Goal: Task Accomplishment & Management: Complete application form

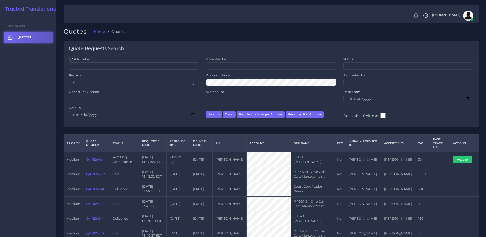
click at [95, 160] on link "QAR124404" at bounding box center [95, 159] width 19 height 4
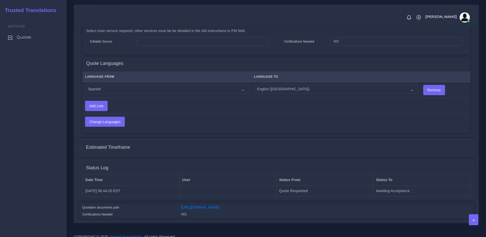
scroll to position [254, 0]
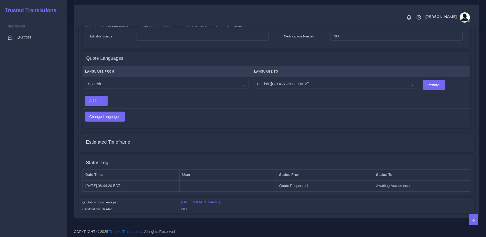
click at [215, 201] on link "[URL][DOMAIN_NAME]" at bounding box center [200, 202] width 38 height 4
click at [155, 81] on select "Acoli Afar Afrikaans Akan Akateko Albanian American Sign Language (ASL) Amharic…" at bounding box center [167, 84] width 164 height 9
select select "15005"
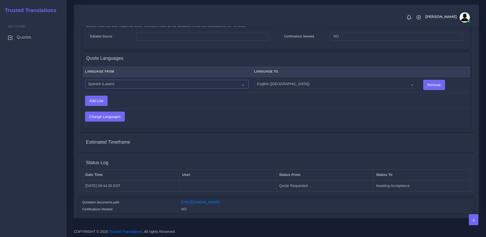
click at [85, 80] on select "Acoli Afar Afrikaans Akan Akateko Albanian American Sign Language (ASL) Amharic…" at bounding box center [167, 84] width 164 height 9
drag, startPoint x: 110, startPoint y: 121, endPoint x: 108, endPoint y: 118, distance: 4.0
click at [109, 121] on div "Language From Language To Acoli Afar Afrikaans Akan Akateko Remove Add Line" at bounding box center [276, 96] width 387 height 63
click at [106, 113] on input "Change Languages" at bounding box center [104, 117] width 39 height 10
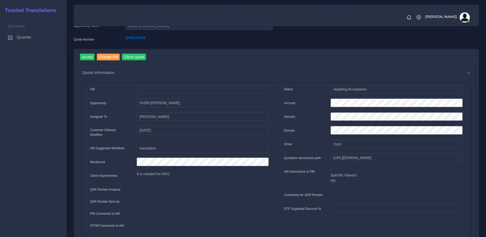
scroll to position [0, 0]
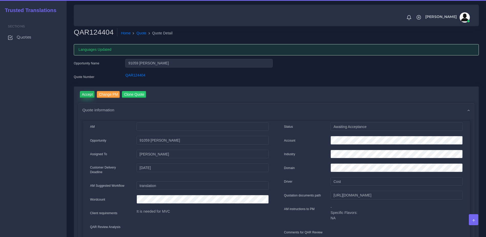
click at [81, 92] on input "Accept" at bounding box center [87, 94] width 15 height 7
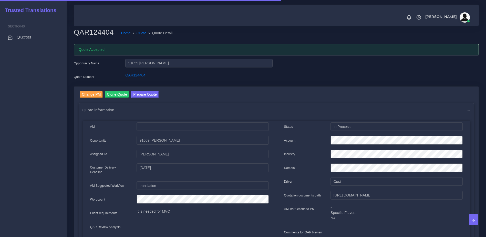
click at [142, 92] on button "Prepare Quote" at bounding box center [145, 94] width 28 height 7
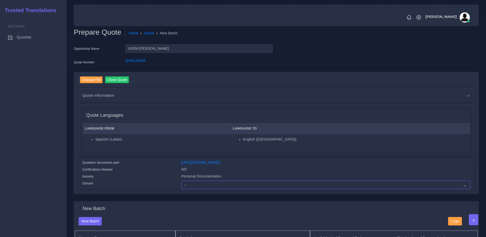
click at [207, 188] on select "- Advertising and Media Agriculture, Forestry and Fishing Architecture, Buildin…" at bounding box center [325, 184] width 289 height 9
select select "Personal Documentation"
click at [181, 184] on select "- Advertising and Media Agriculture, Forestry and Fishing Architecture, Buildin…" at bounding box center [325, 184] width 289 height 9
click at [158, 171] on div "Certifications Needed" at bounding box center [128, 169] width 99 height 7
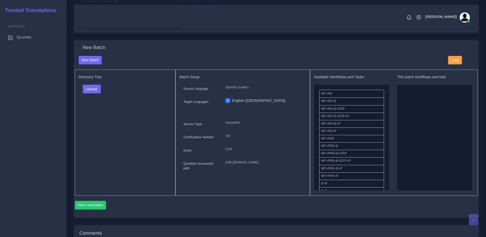
scroll to position [165, 0]
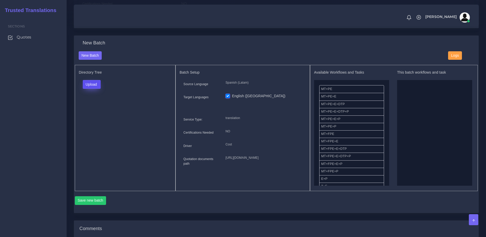
click at [91, 88] on button "Upload" at bounding box center [92, 84] width 18 height 9
click at [90, 106] on label "Files" at bounding box center [100, 104] width 35 height 6
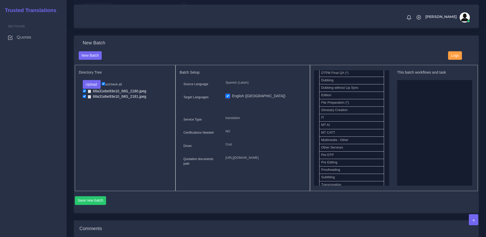
scroll to position [186, 0]
drag, startPoint x: 352, startPoint y: 97, endPoint x: 440, endPoint y: 123, distance: 91.4
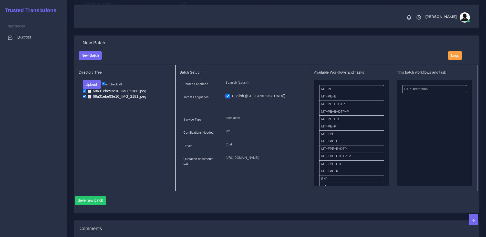
drag, startPoint x: 334, startPoint y: 138, endPoint x: 426, endPoint y: 116, distance: 95.2
drag, startPoint x: 331, startPoint y: 168, endPoint x: 413, endPoint y: 144, distance: 85.4
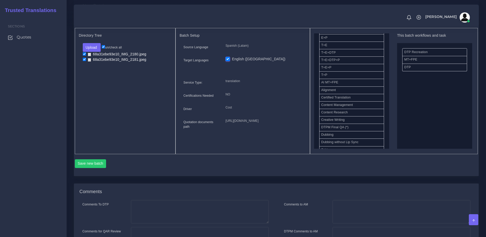
scroll to position [211, 0]
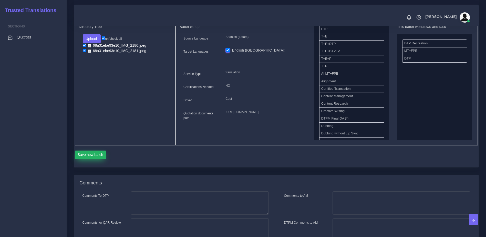
click at [92, 159] on button "Save new batch" at bounding box center [90, 154] width 31 height 9
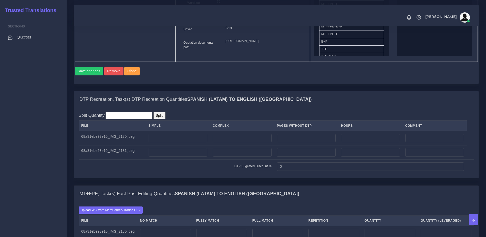
scroll to position [299, 0]
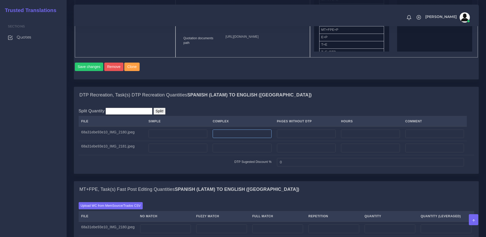
click at [235, 138] on input "number" at bounding box center [242, 133] width 59 height 9
type input "1"
click at [233, 152] on input "number" at bounding box center [242, 147] width 59 height 9
type input "1"
click at [225, 169] on td "DTP Sugested Discount %" at bounding box center [177, 162] width 196 height 14
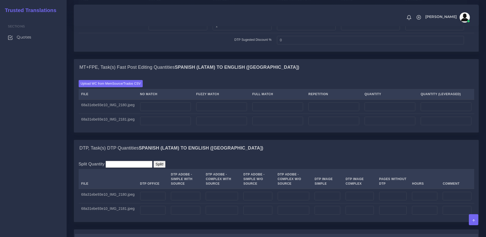
scroll to position [420, 0]
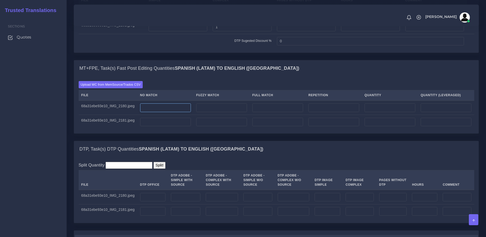
click at [169, 112] on input "number" at bounding box center [165, 107] width 51 height 9
type input "40"
click at [171, 129] on td at bounding box center [165, 122] width 56 height 14
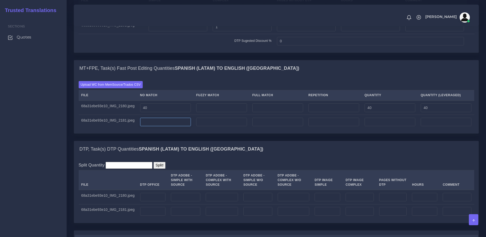
click at [161, 126] on input "number" at bounding box center [165, 122] width 51 height 9
type input "40"
click at [162, 133] on div "Upload WC from MemSource/Trados CSV File No Match Fuzzy Match Full Match Repeti…" at bounding box center [276, 105] width 404 height 57
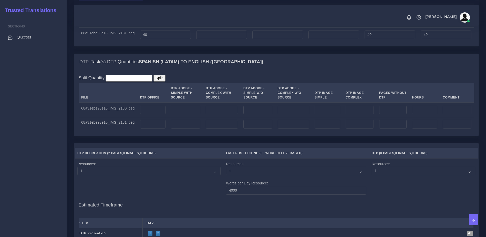
scroll to position [508, 0]
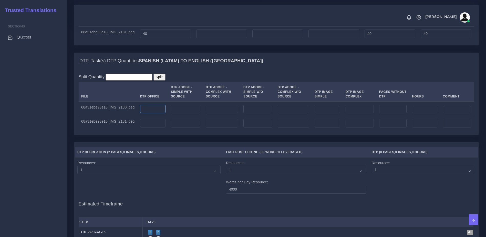
click at [147, 113] on input "number" at bounding box center [153, 108] width 26 height 9
type input "1"
click at [143, 127] on input "number" at bounding box center [153, 123] width 26 height 9
type input "1"
click at [152, 142] on div "DTP, Task(s) DTP Quantities Spanish (Latam) TO English (US) Split Quantity Spli…" at bounding box center [276, 96] width 413 height 89
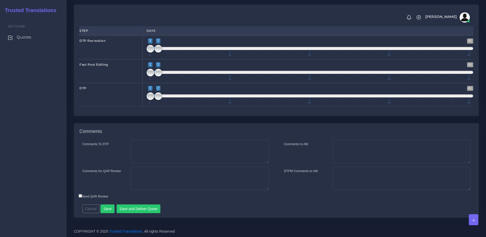
scroll to position [720, 0]
type input "1;1"
drag, startPoint x: 159, startPoint y: 45, endPoint x: 145, endPoint y: 48, distance: 14.2
click at [146, 48] on div "1 41 1 2 1 — 2 1 11 21 31 41 1;1" at bounding box center [309, 48] width 335 height 24
click at [154, 72] on span "1 41 1 2 1 — 2 1 11 21 31 41" at bounding box center [309, 71] width 327 height 18
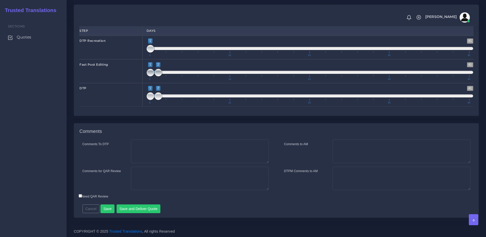
drag, startPoint x: 151, startPoint y: 72, endPoint x: 155, endPoint y: 73, distance: 3.9
click at [155, 73] on span "1 41 1 2 1 — 2 1 11 21 31 41" at bounding box center [309, 71] width 327 height 18
type input "2;2"
drag, startPoint x: 152, startPoint y: 71, endPoint x: 159, endPoint y: 72, distance: 7.2
click at [154, 72] on span at bounding box center [150, 73] width 8 height 8
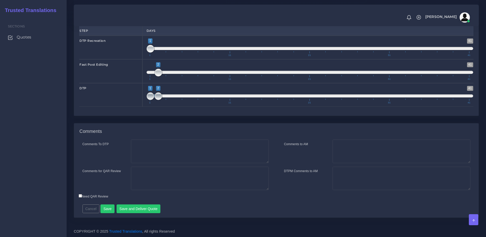
drag, startPoint x: 157, startPoint y: 96, endPoint x: 151, endPoint y: 96, distance: 5.6
click at [154, 96] on span "1 41 1 2 1 — 2 1 11 21 31 41" at bounding box center [309, 95] width 327 height 18
type input "2;2"
drag, startPoint x: 151, startPoint y: 96, endPoint x: 163, endPoint y: 97, distance: 11.8
click at [154, 97] on span at bounding box center [150, 96] width 8 height 8
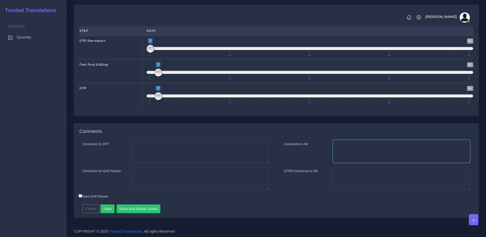
click at [353, 151] on textarea "Comments to AM" at bounding box center [401, 151] width 138 height 24
type textarea "Hi Zenelia. This quote covers the recreation, Fast PE and DTP of the files. If …"
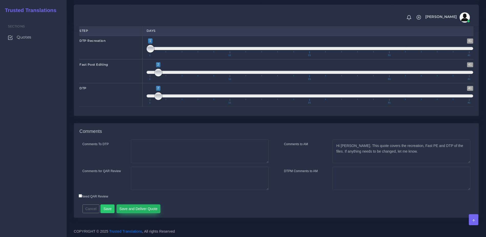
click at [142, 210] on button "Save and Deliver Quote" at bounding box center [139, 208] width 44 height 9
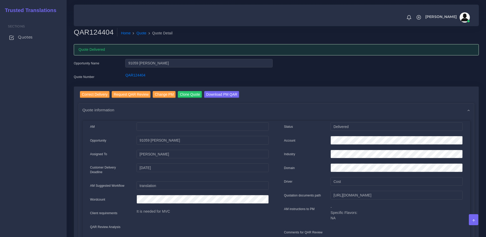
click at [32, 39] on span "Quotes" at bounding box center [25, 37] width 15 height 6
